Goal: Information Seeking & Learning: Find specific fact

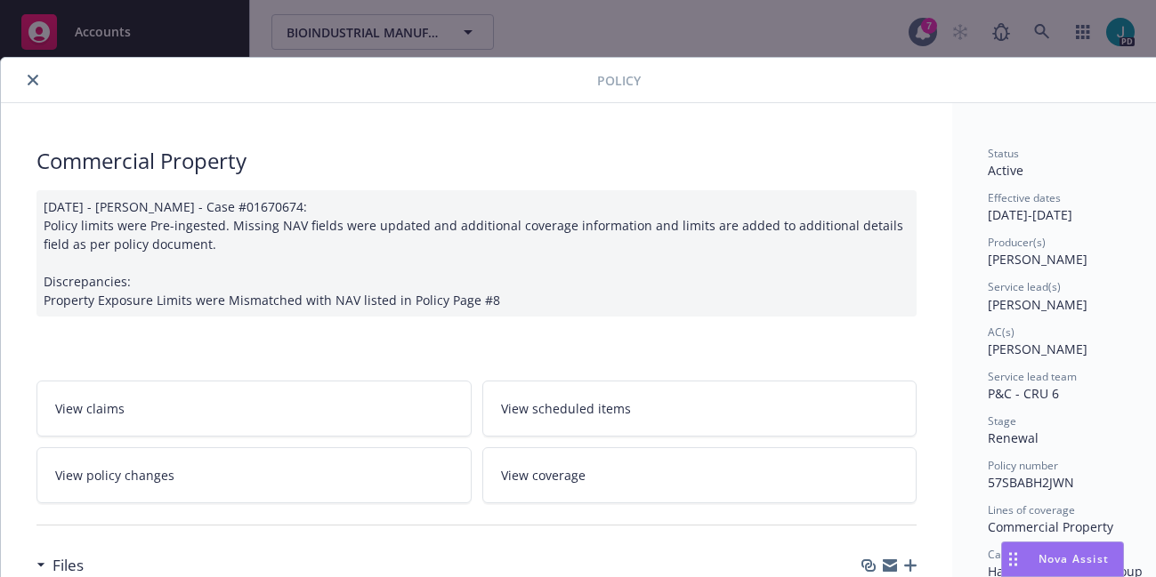
click at [30, 76] on icon "close" at bounding box center [33, 80] width 11 height 11
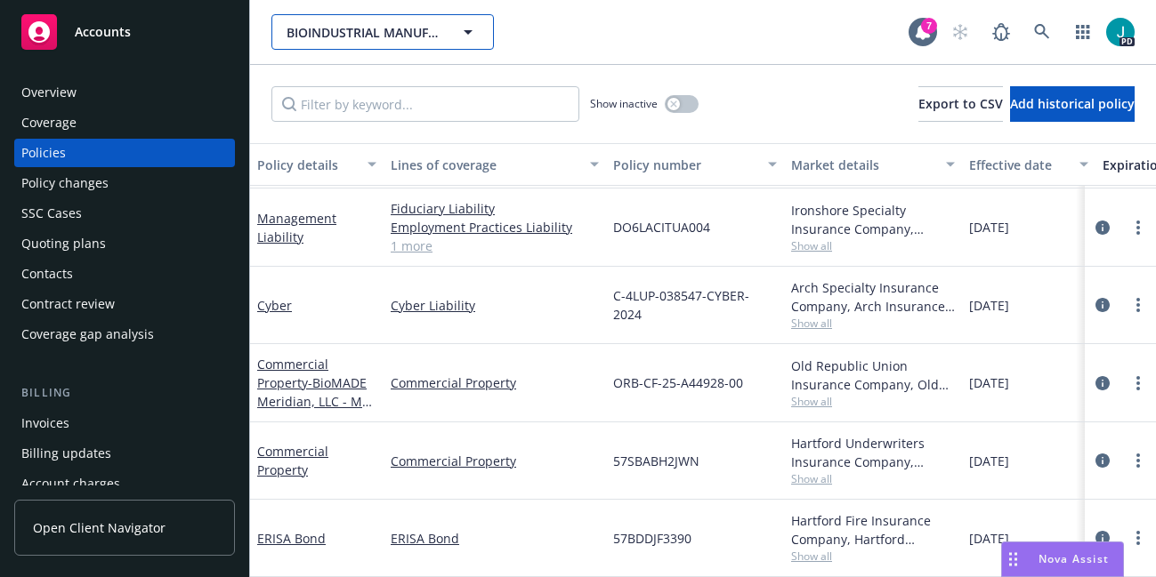
click at [323, 34] on span "BIOINDUSTRIAL MANUFACTURING AND DESIGN ECOSYSTEM" at bounding box center [363, 32] width 154 height 19
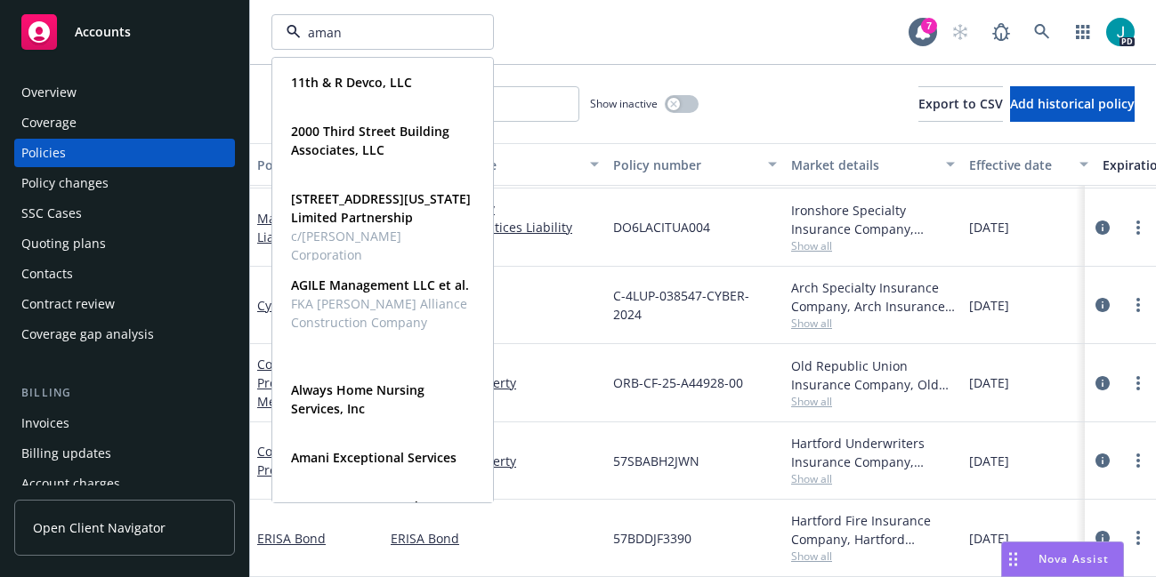
type input "amani"
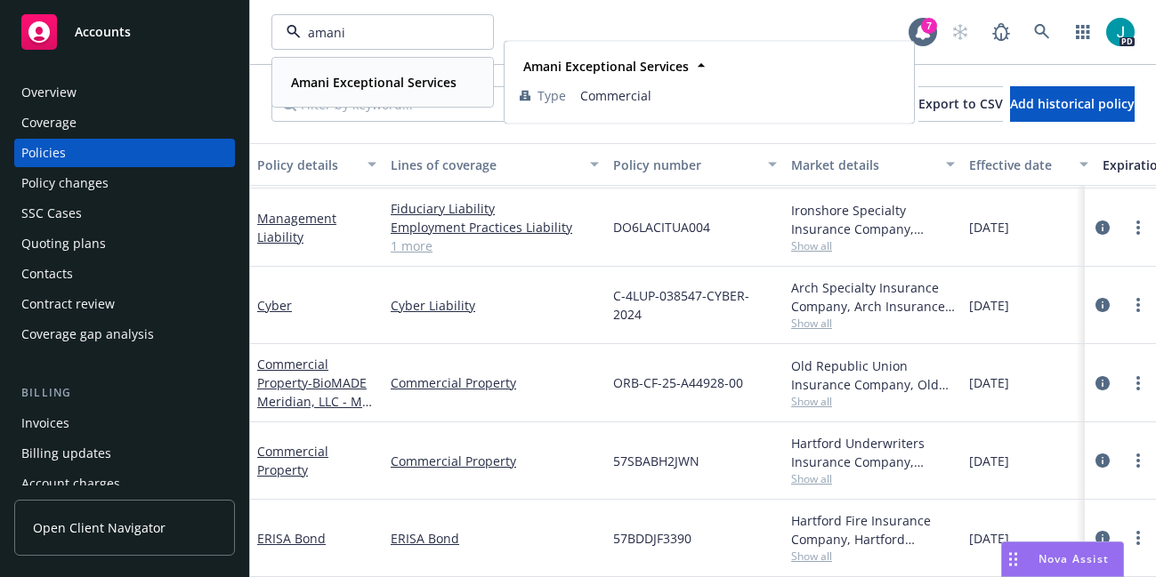
click at [327, 86] on strong "Amani Exceptional Services" at bounding box center [373, 82] width 165 height 17
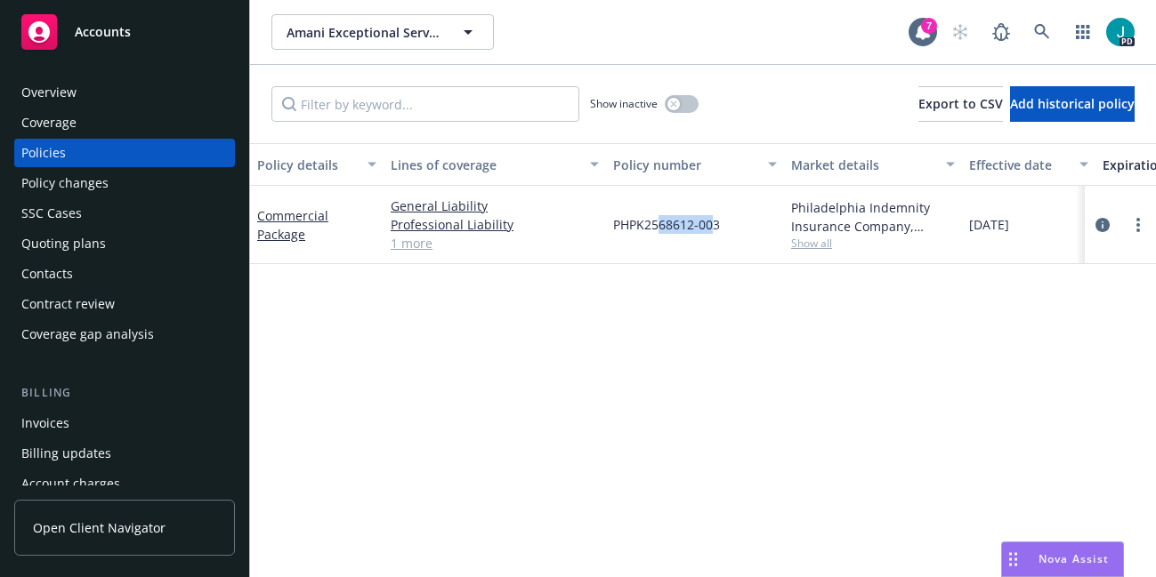
drag, startPoint x: 715, startPoint y: 220, endPoint x: 672, endPoint y: 225, distance: 43.9
click at [672, 225] on span "PHPK2568612-003" at bounding box center [666, 224] width 107 height 19
drag, startPoint x: 717, startPoint y: 219, endPoint x: 613, endPoint y: 224, distance: 104.2
click at [613, 224] on span "PHPK2568612-003" at bounding box center [666, 224] width 107 height 19
copy span "PHPK2568612-003"
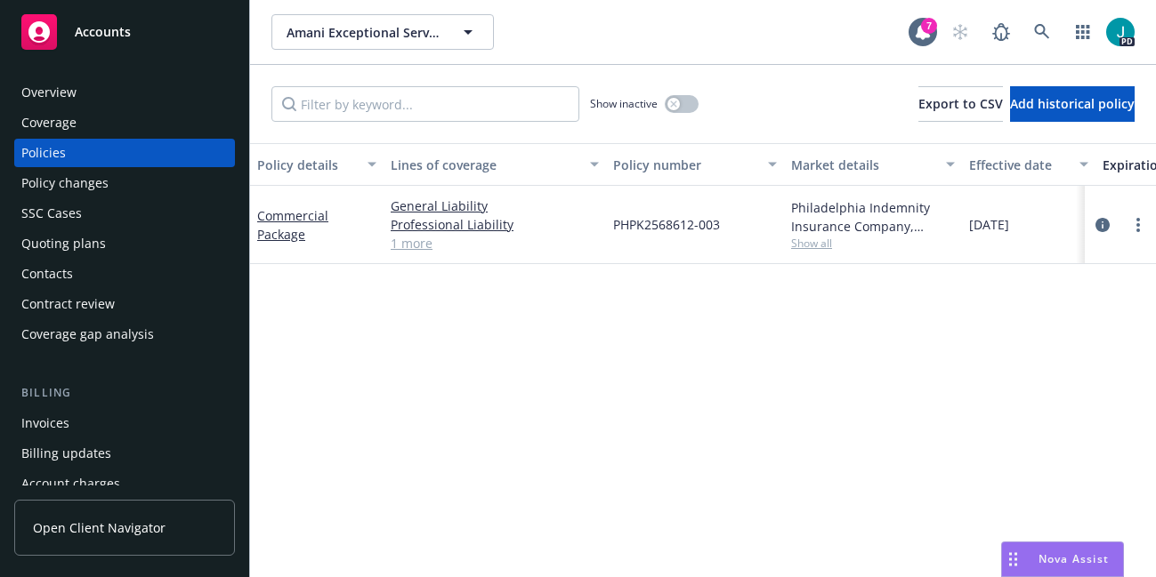
click at [99, 87] on div "Overview" at bounding box center [124, 92] width 206 height 28
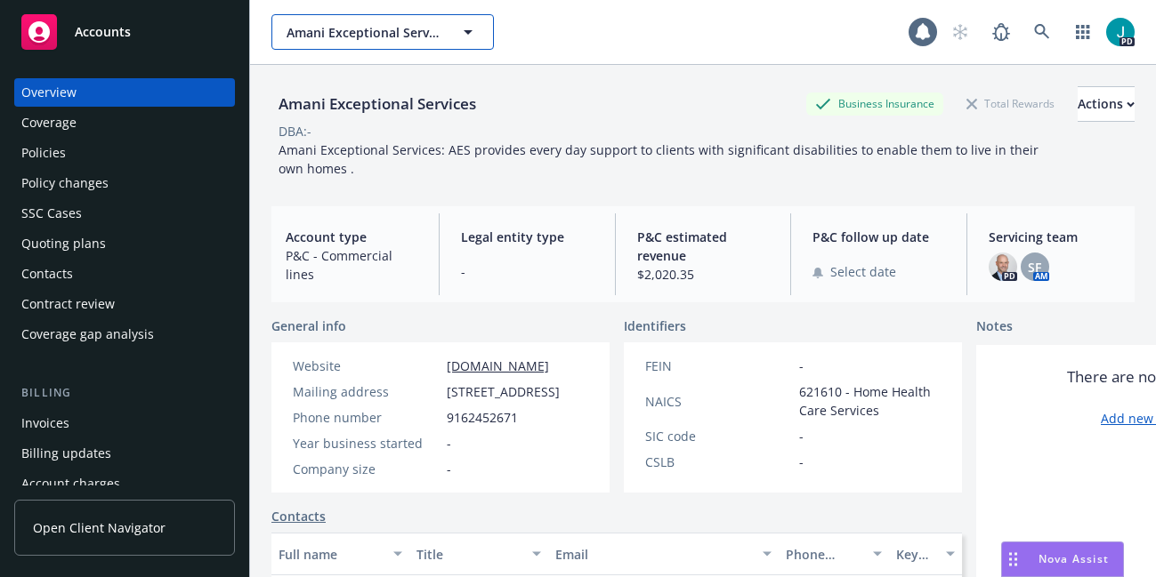
click at [331, 31] on span "Amani Exceptional Services" at bounding box center [363, 32] width 154 height 19
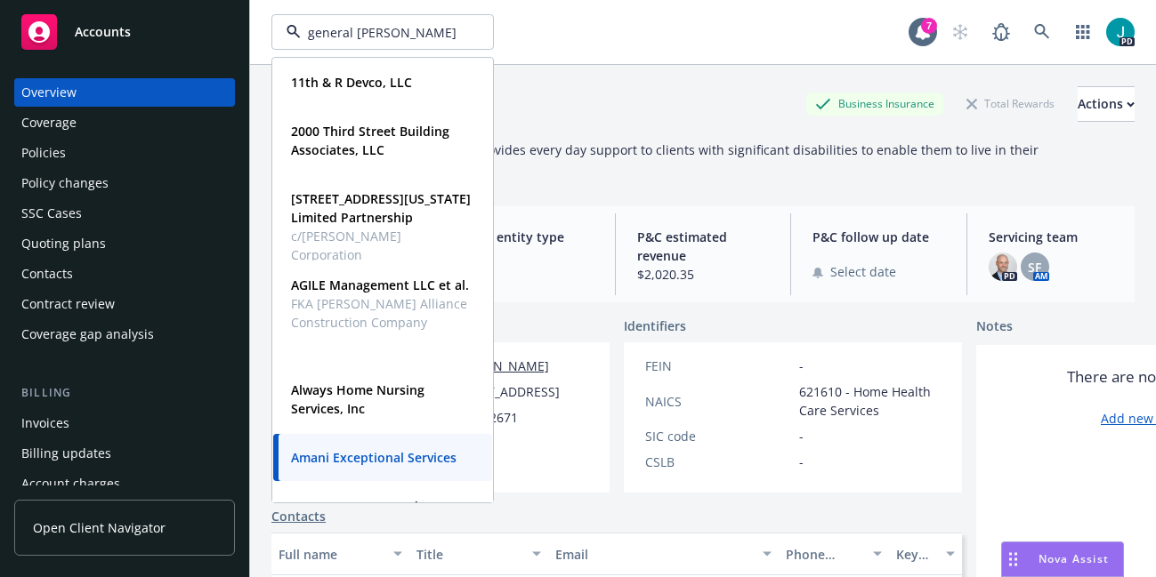
type input "general matter"
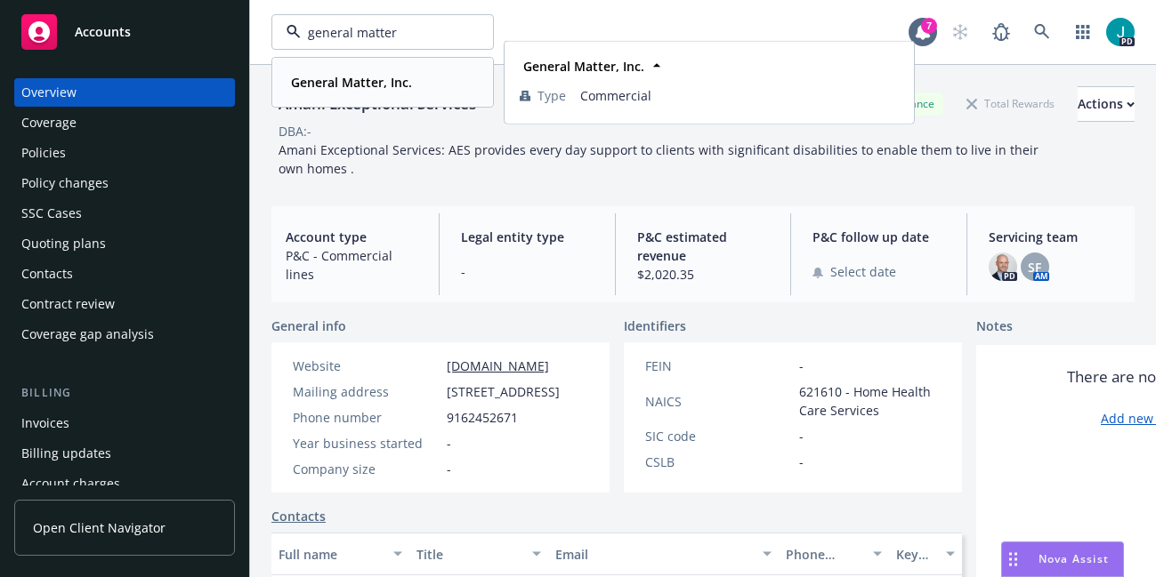
click at [298, 84] on strong "General Matter, Inc." at bounding box center [351, 82] width 121 height 17
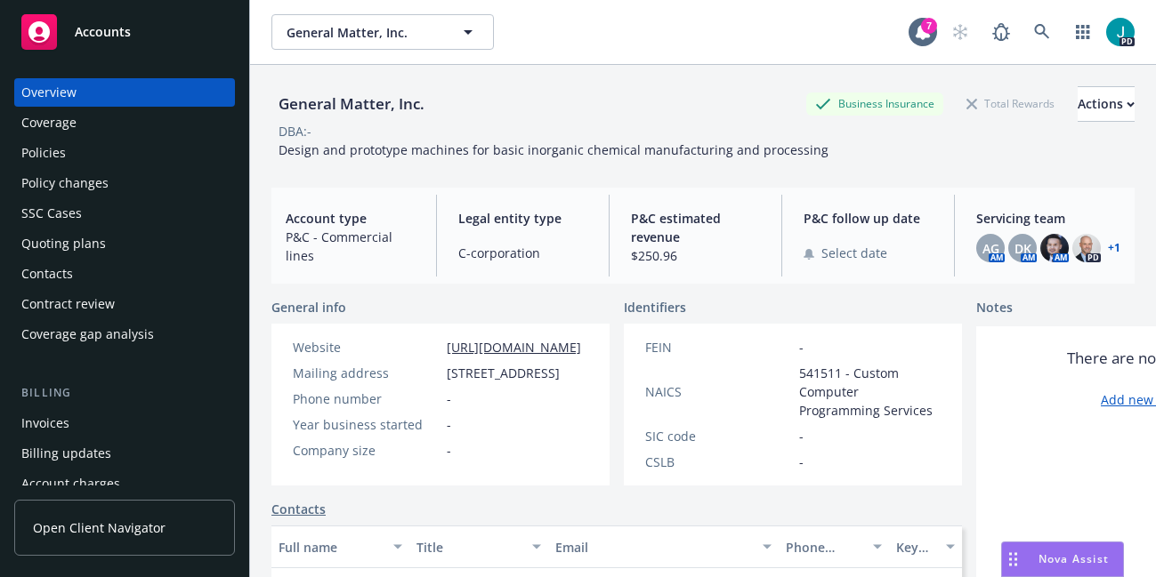
click at [63, 159] on div "Policies" at bounding box center [43, 153] width 44 height 28
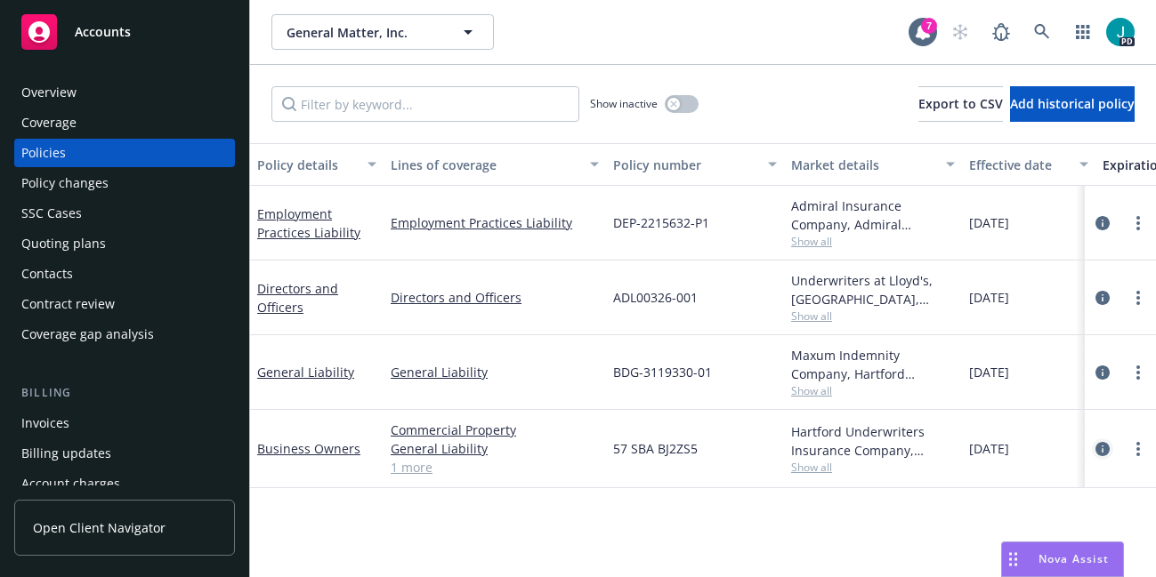
click at [1109, 450] on link "circleInformation" at bounding box center [1102, 449] width 21 height 21
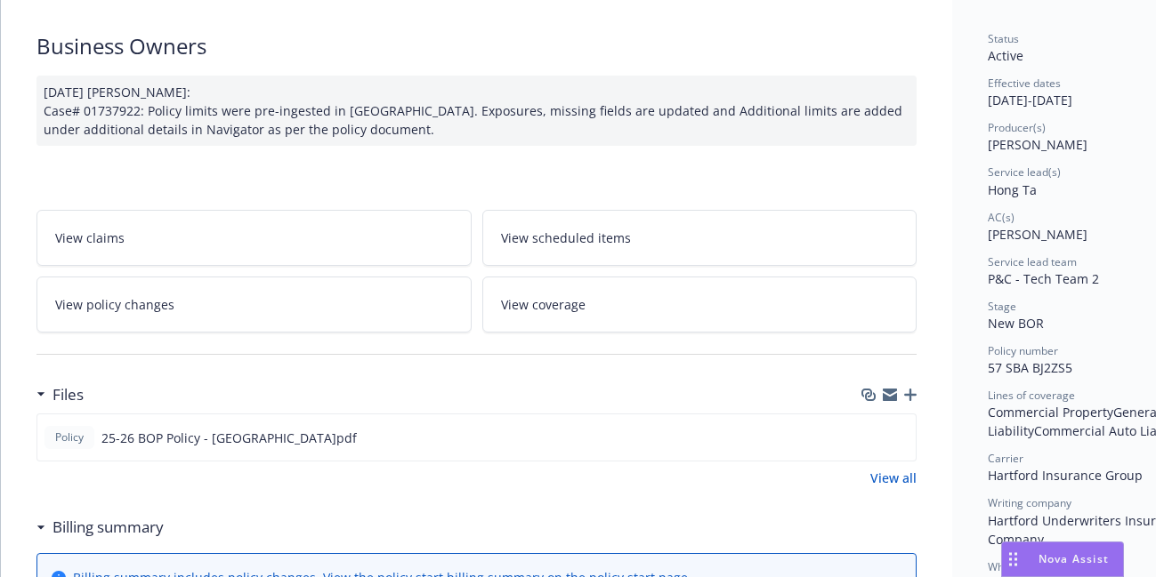
scroll to position [154, 0]
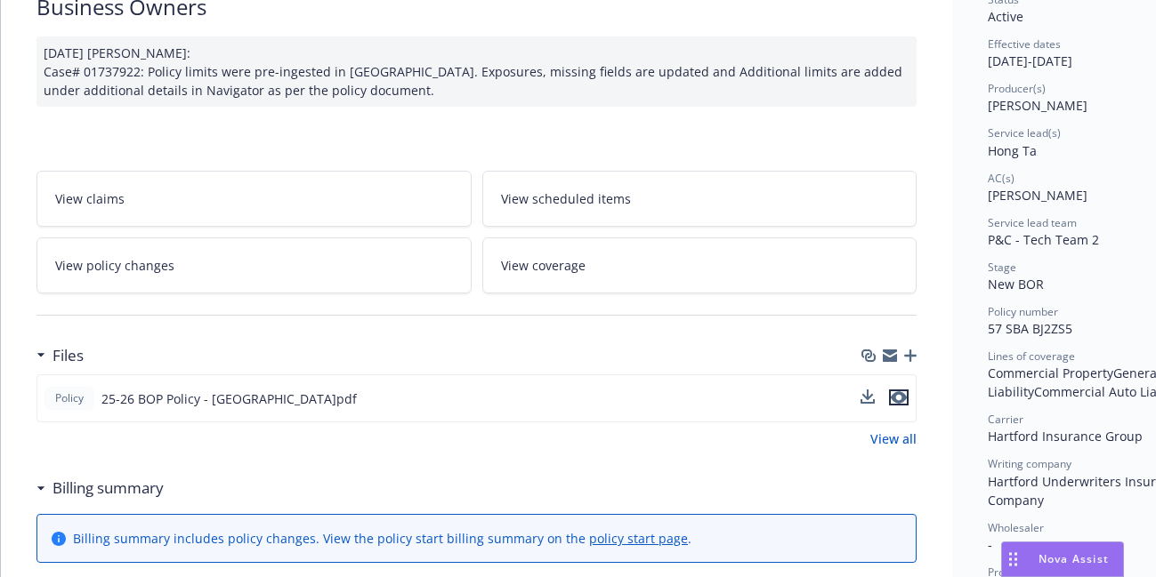
click at [900, 398] on icon "preview file" at bounding box center [899, 397] width 16 height 12
